Goal: Use online tool/utility

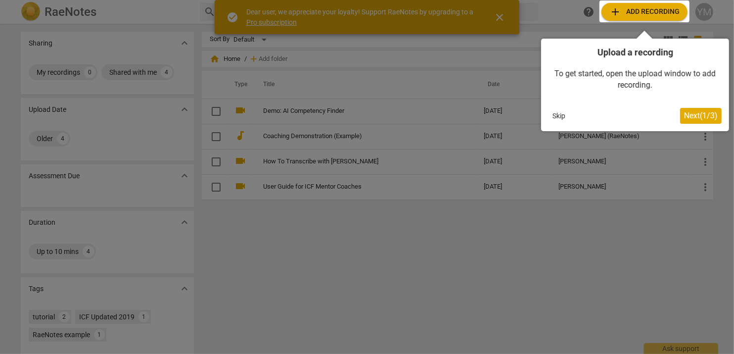
click at [637, 8] on div at bounding box center [644, 11] width 90 height 22
click at [689, 116] on span "Next ( 1 / 3 )" at bounding box center [701, 115] width 34 height 9
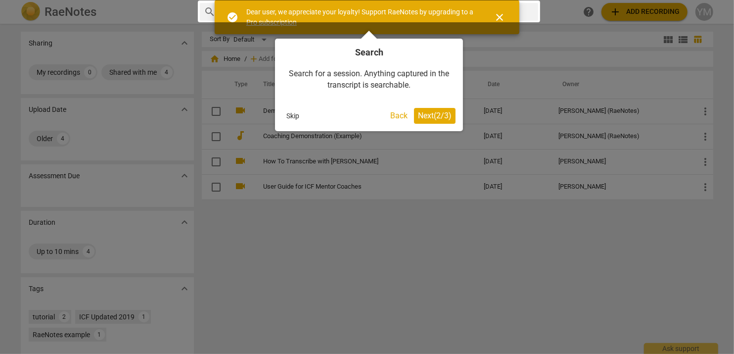
click at [426, 111] on span "Next ( 2 / 3 )" at bounding box center [435, 115] width 34 height 9
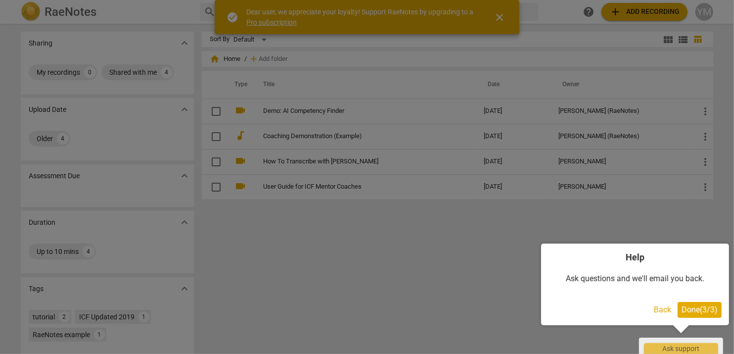
click at [694, 309] on span "Done ( 3 / 3 )" at bounding box center [699, 309] width 36 height 9
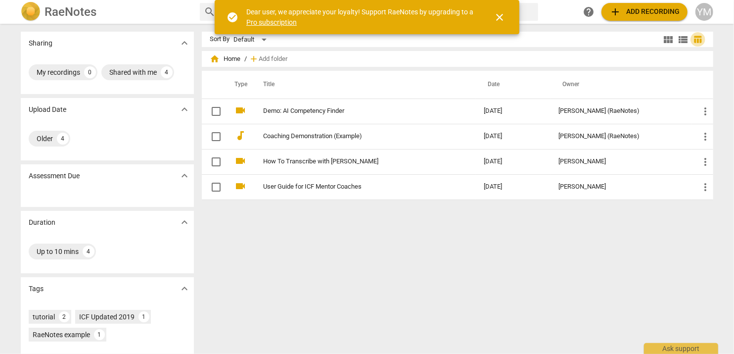
click at [698, 41] on span "table_chart" at bounding box center [697, 39] width 9 height 9
click at [644, 6] on span "add Add recording" at bounding box center [644, 12] width 70 height 12
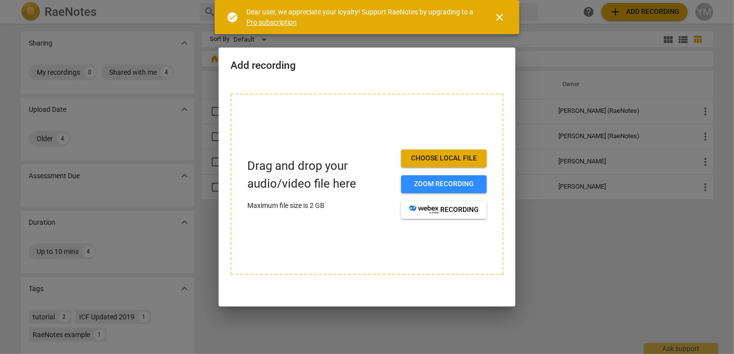
click at [588, 251] on div at bounding box center [367, 177] width 734 height 354
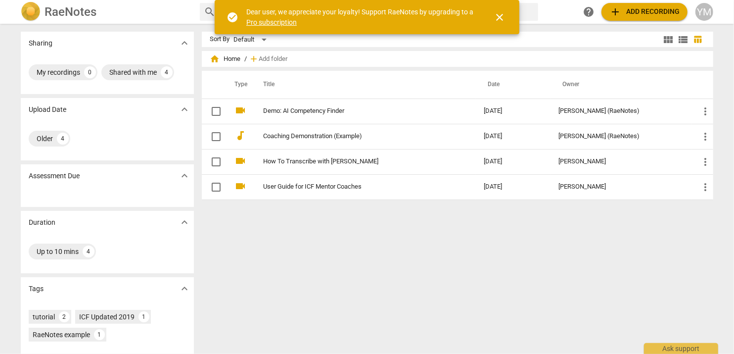
click at [644, 9] on span "add Add recording" at bounding box center [644, 12] width 70 height 12
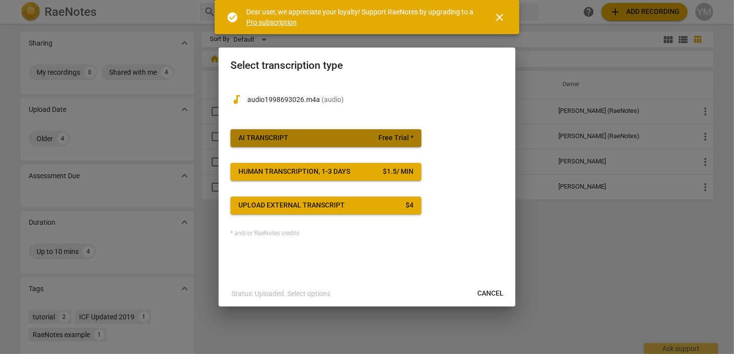
click at [258, 135] on div "AI Transcript" at bounding box center [263, 138] width 50 height 10
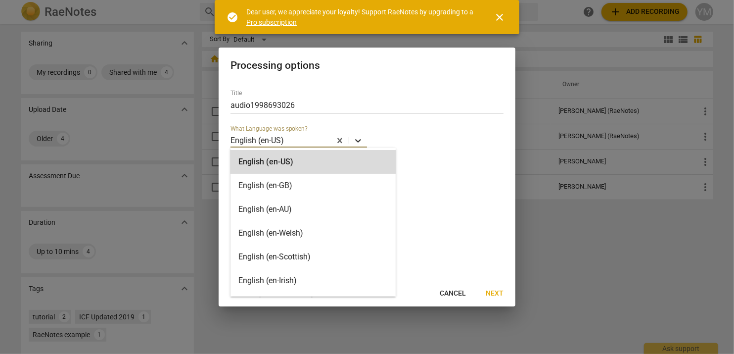
click at [354, 139] on icon at bounding box center [358, 141] width 10 height 10
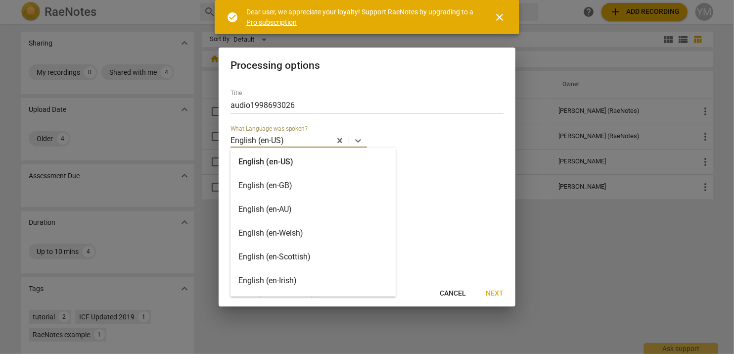
click at [344, 209] on div "English (en-AU)" at bounding box center [312, 209] width 165 height 24
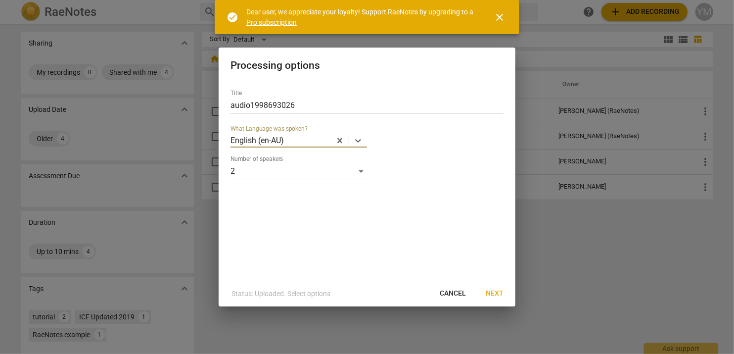
click at [497, 291] on span "Next" at bounding box center [495, 293] width 18 height 10
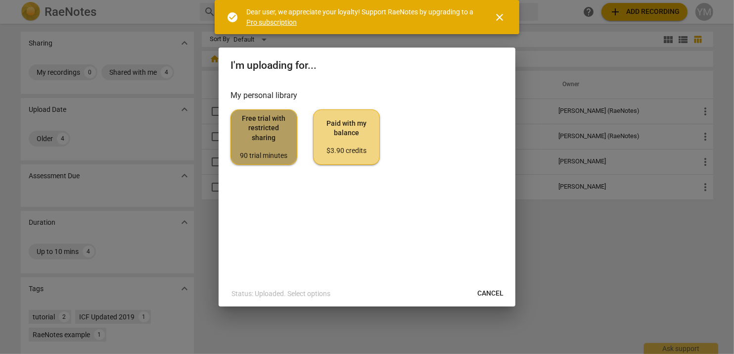
click at [263, 133] on span "Free trial with restricted sharing 90 trial minutes" at bounding box center [264, 137] width 50 height 46
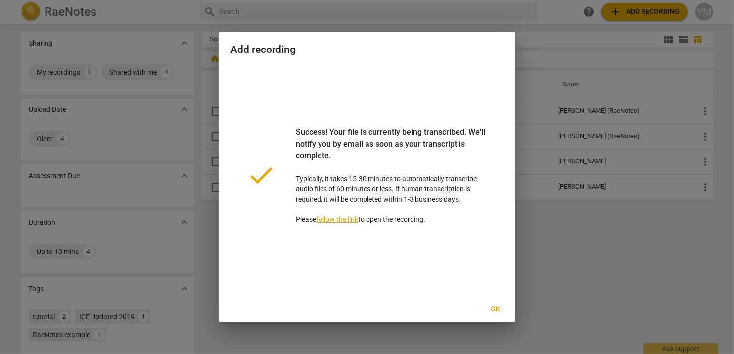
click at [497, 306] on span "Ok" at bounding box center [496, 309] width 16 height 10
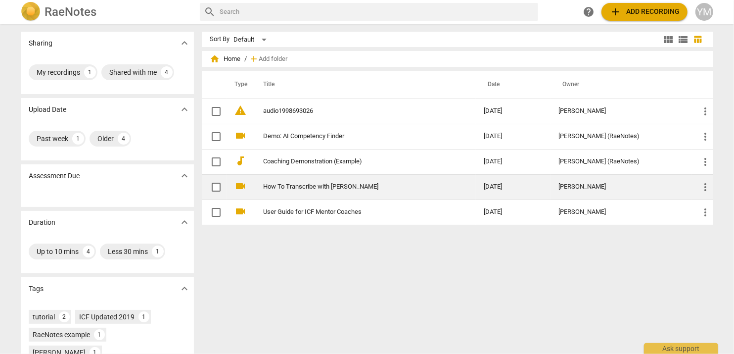
click at [322, 184] on link "How To Transcribe with [PERSON_NAME]" at bounding box center [355, 186] width 185 height 7
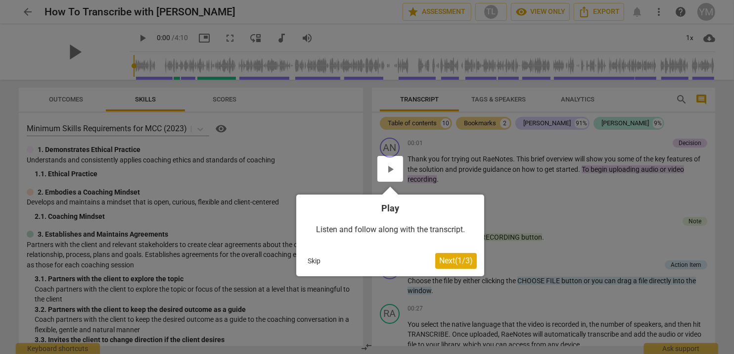
click at [315, 258] on button "Skip" at bounding box center [314, 260] width 21 height 15
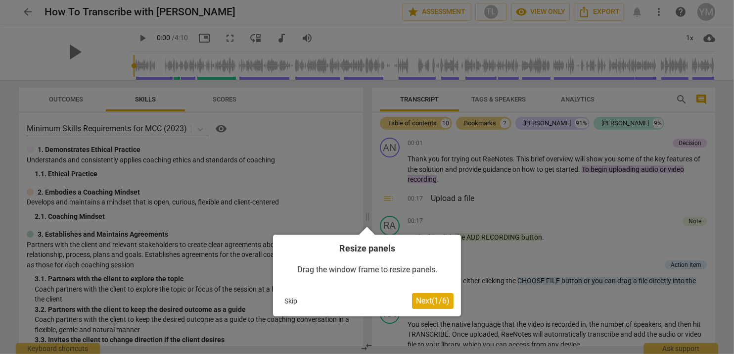
click at [292, 302] on button "Skip" at bounding box center [290, 300] width 21 height 15
